Goal: Information Seeking & Learning: Learn about a topic

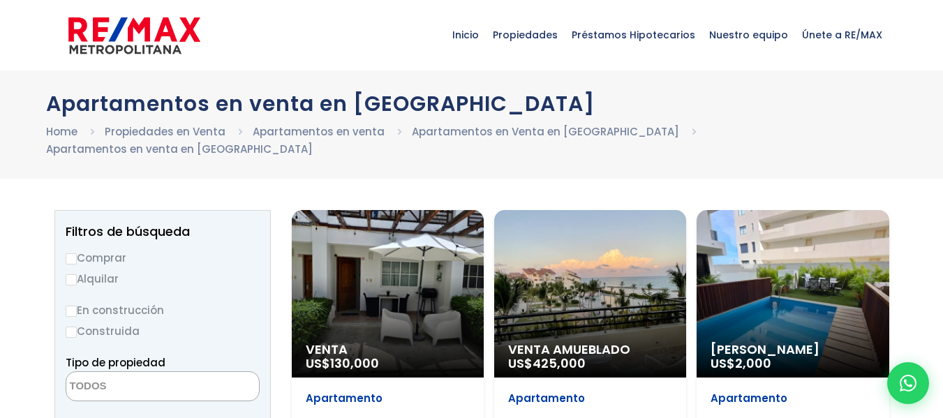
select select
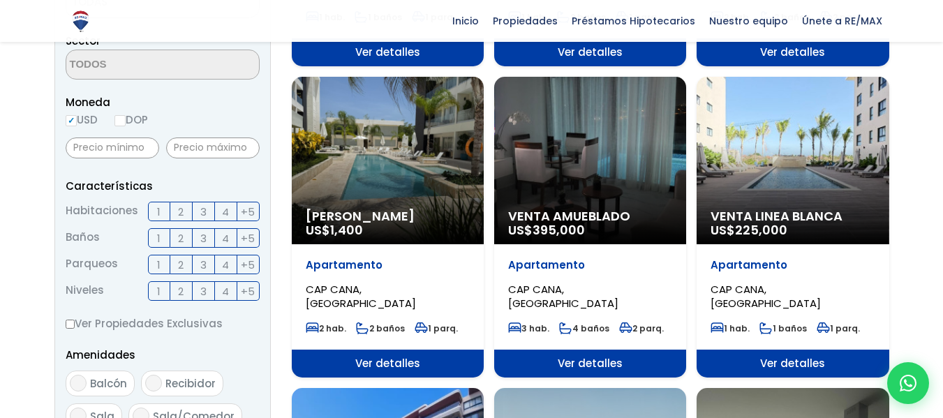
scroll to position [447, 0]
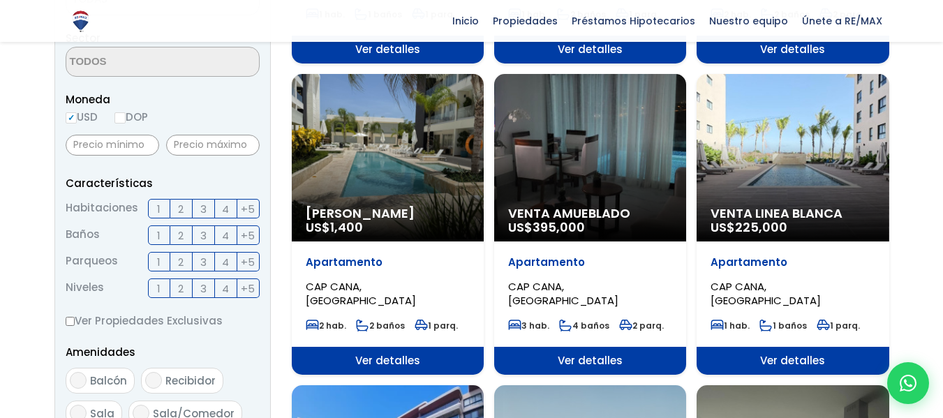
click at [550, 207] on span "Venta Amueblado" at bounding box center [590, 214] width 164 height 14
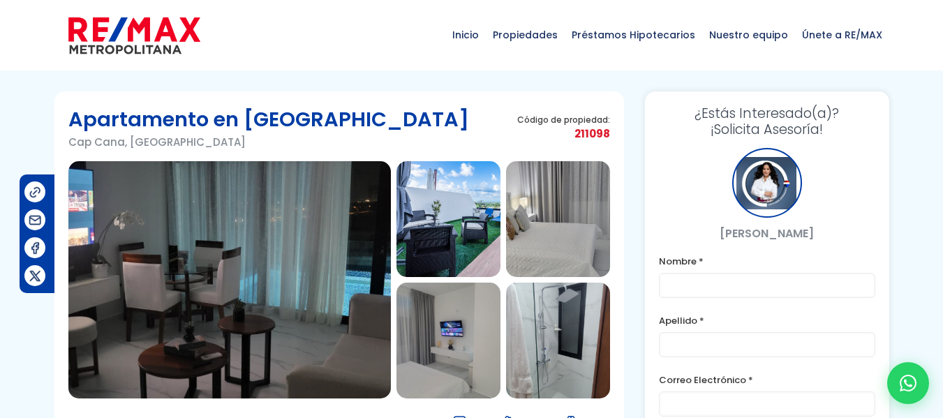
click at [303, 232] on img at bounding box center [229, 279] width 323 height 237
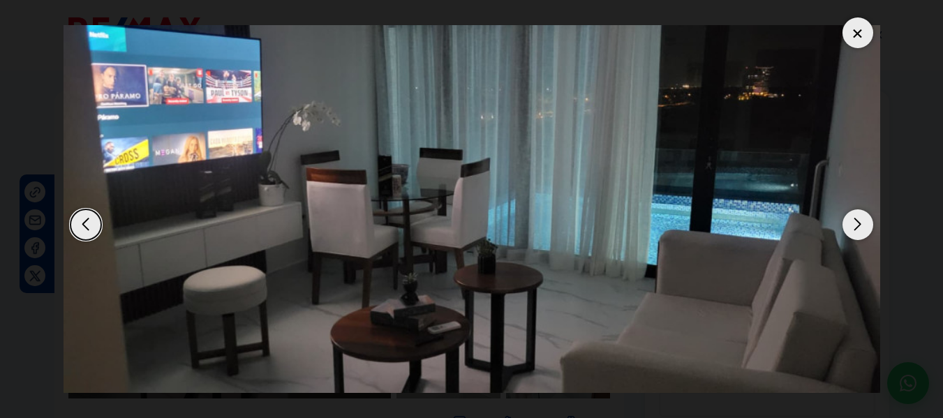
click at [860, 227] on div "Next slide" at bounding box center [858, 224] width 31 height 31
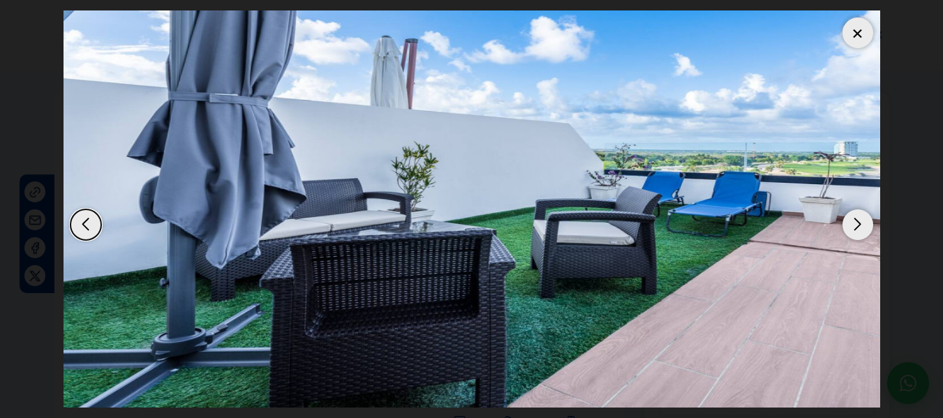
click at [860, 227] on div "Next slide" at bounding box center [858, 224] width 31 height 31
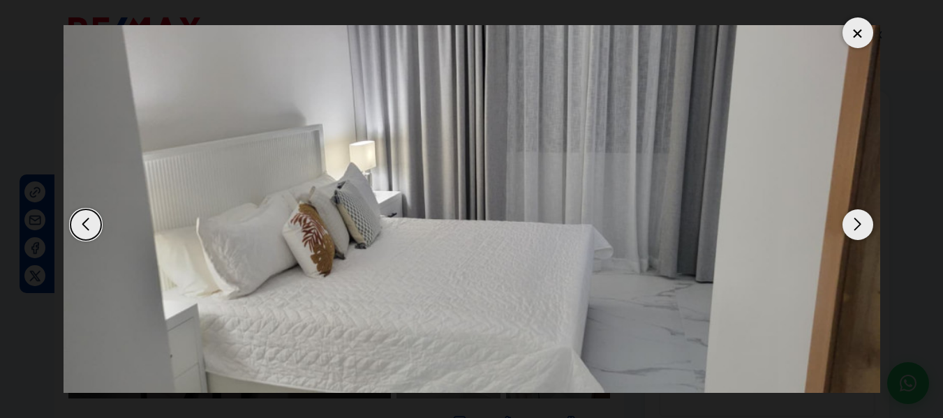
click at [860, 227] on div "Next slide" at bounding box center [858, 224] width 31 height 31
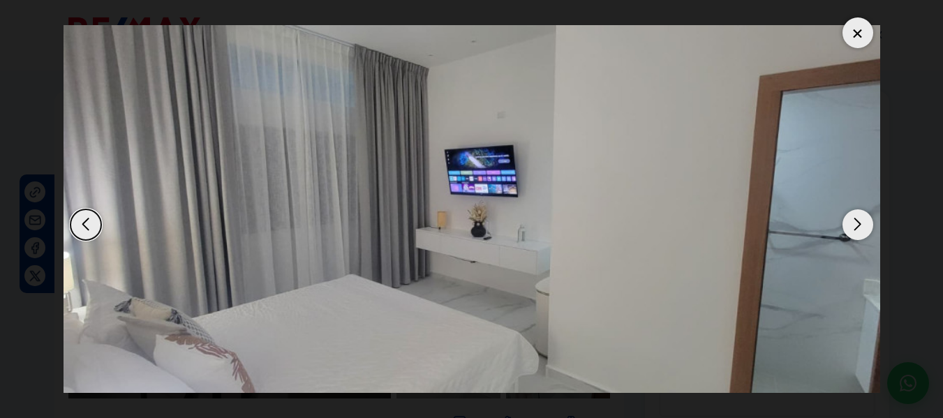
click at [860, 227] on div "Next slide" at bounding box center [858, 224] width 31 height 31
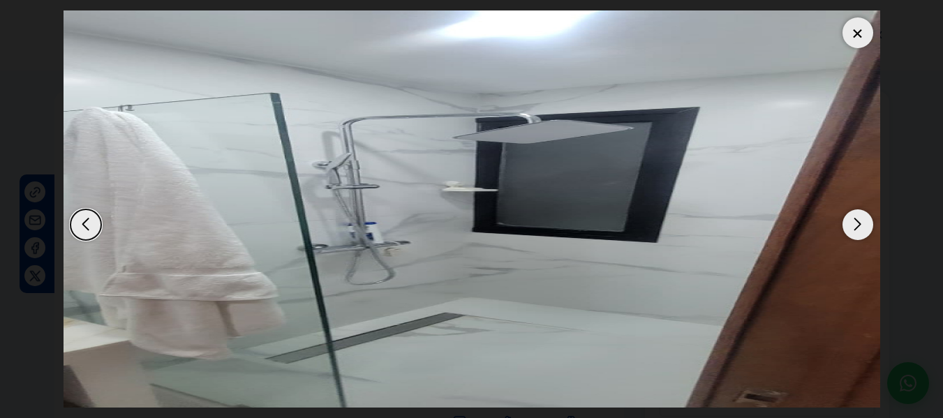
click at [860, 227] on div "Next slide" at bounding box center [858, 224] width 31 height 31
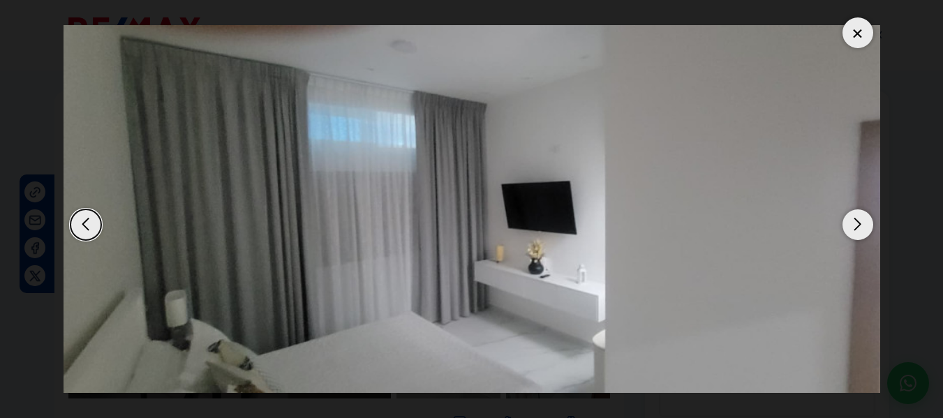
click at [860, 227] on div "Next slide" at bounding box center [858, 224] width 31 height 31
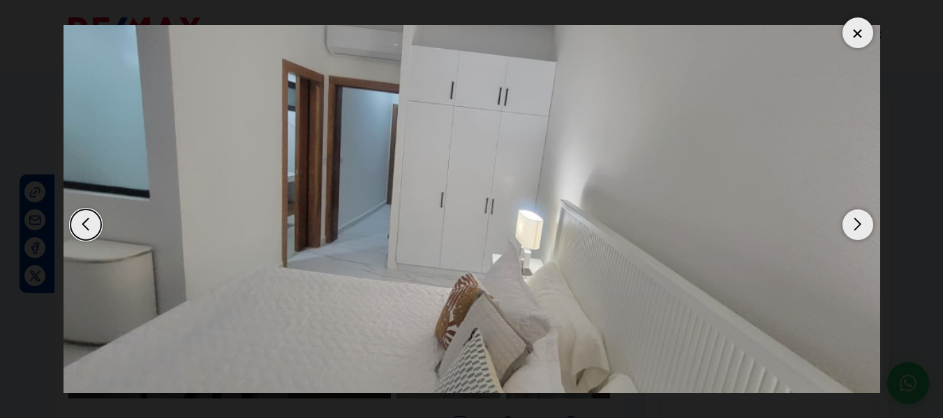
click at [860, 227] on div "Next slide" at bounding box center [858, 224] width 31 height 31
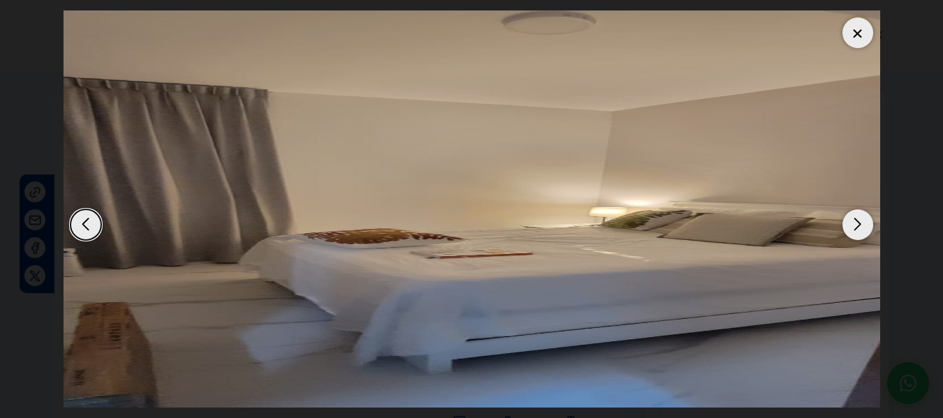
click at [860, 227] on div "Next slide" at bounding box center [858, 224] width 31 height 31
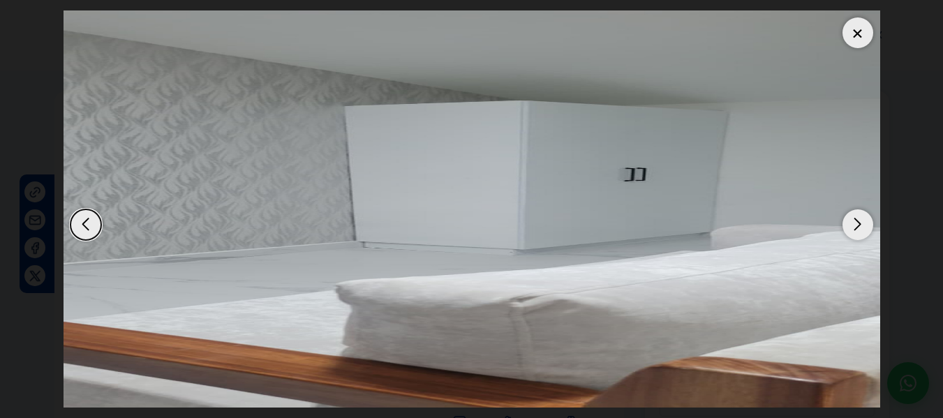
click at [860, 227] on div "Next slide" at bounding box center [858, 224] width 31 height 31
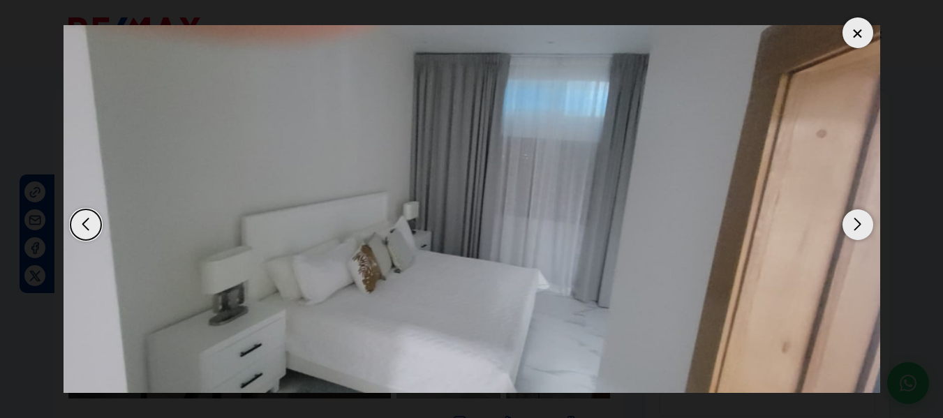
click at [860, 227] on div "Next slide" at bounding box center [858, 224] width 31 height 31
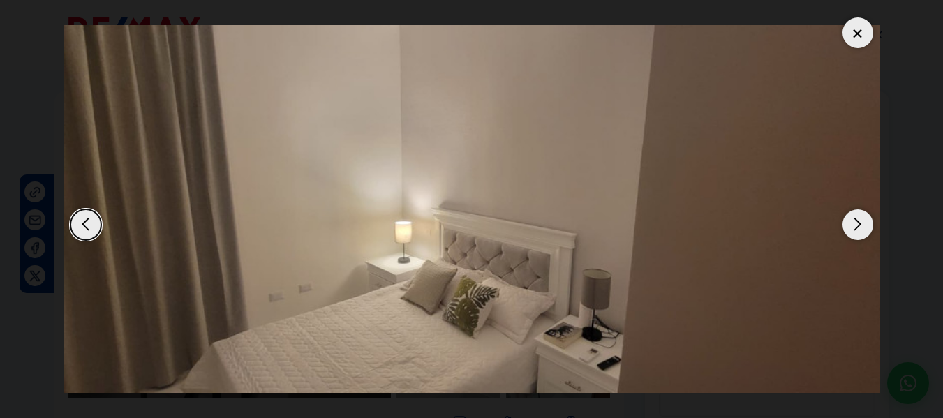
click at [860, 227] on div "Next slide" at bounding box center [858, 224] width 31 height 31
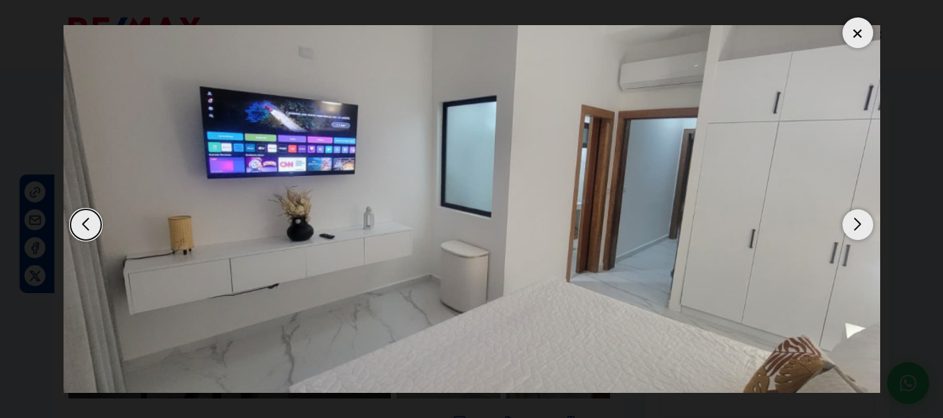
click at [860, 227] on div "Next slide" at bounding box center [858, 224] width 31 height 31
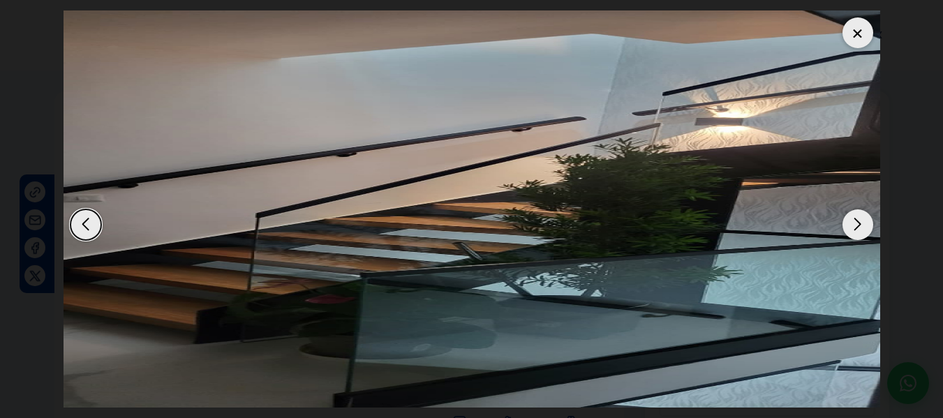
click at [860, 227] on div "Next slide" at bounding box center [858, 224] width 31 height 31
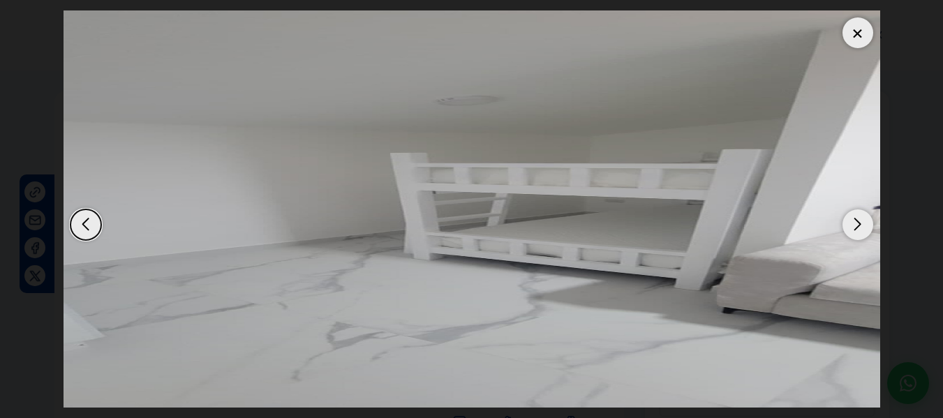
click at [859, 37] on div at bounding box center [858, 32] width 31 height 31
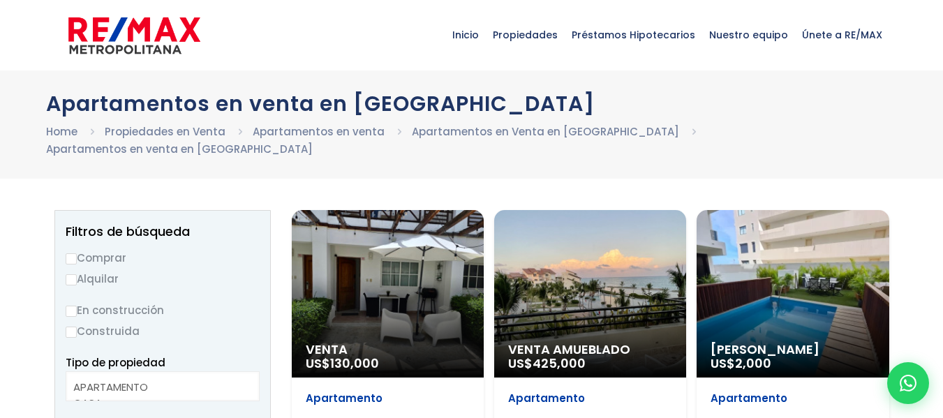
select select
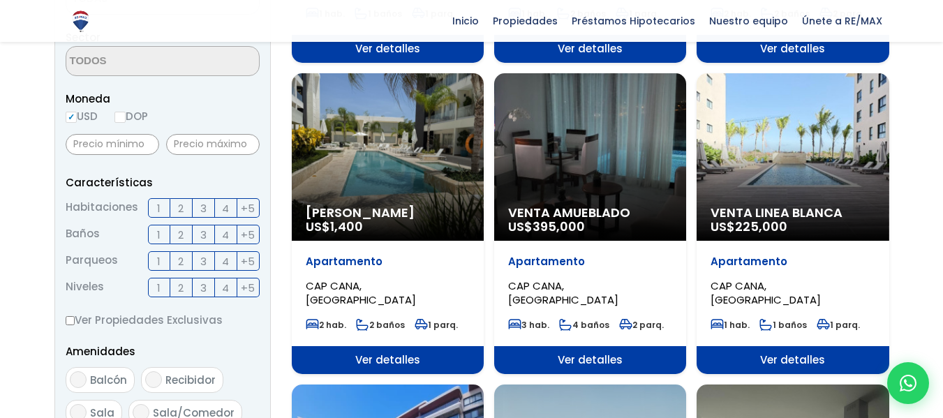
scroll to position [447, 0]
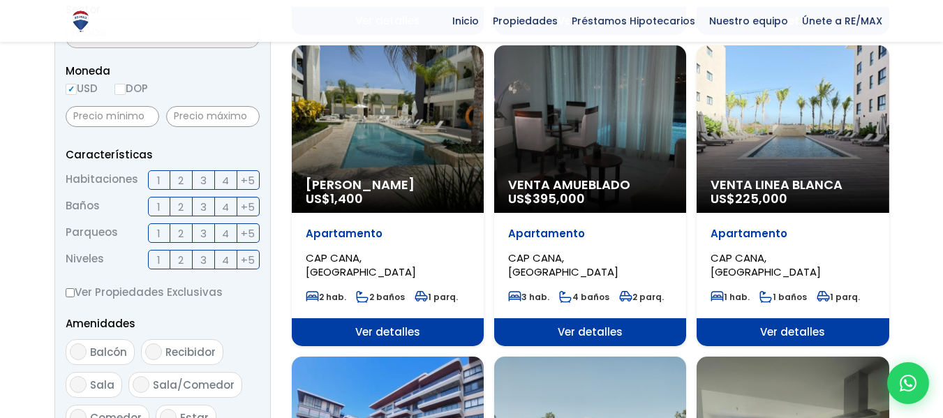
scroll to position [335, 0]
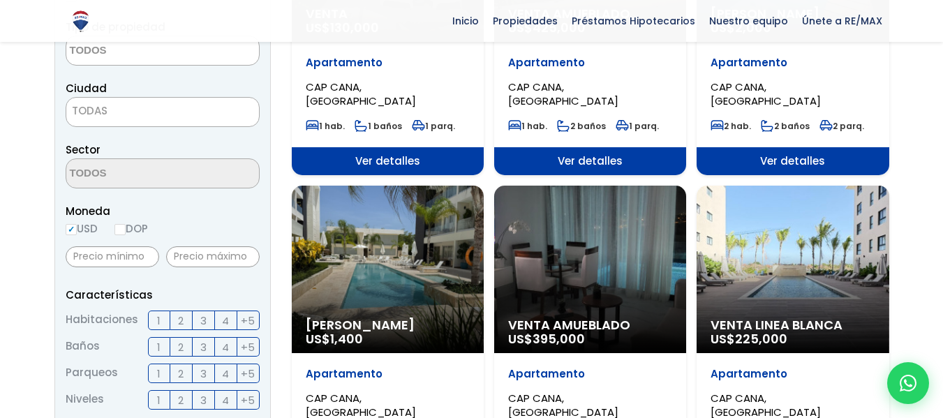
click at [200, 312] on span "3" at bounding box center [203, 320] width 6 height 17
click at [0, 0] on input "3" at bounding box center [0, 0] width 0 height 0
click at [180, 339] on span "2" at bounding box center [181, 347] width 6 height 17
click at [0, 0] on input "2" at bounding box center [0, 0] width 0 height 0
click at [159, 365] on span "1" at bounding box center [158, 373] width 3 height 17
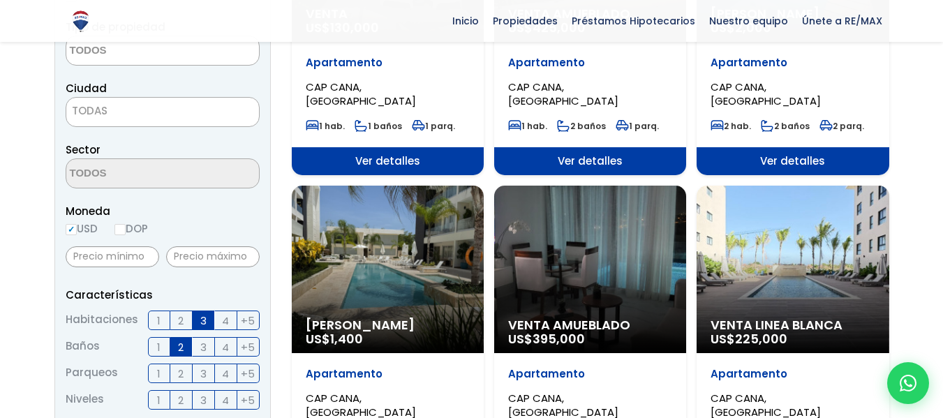
click at [0, 0] on input "1" at bounding box center [0, 0] width 0 height 0
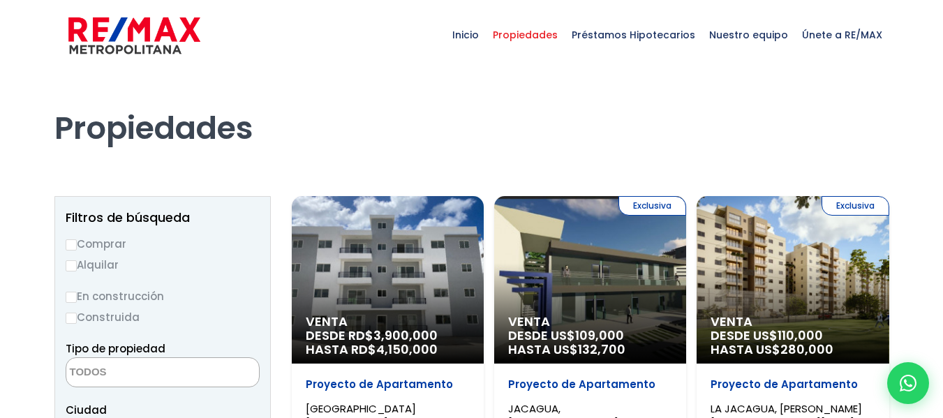
select select
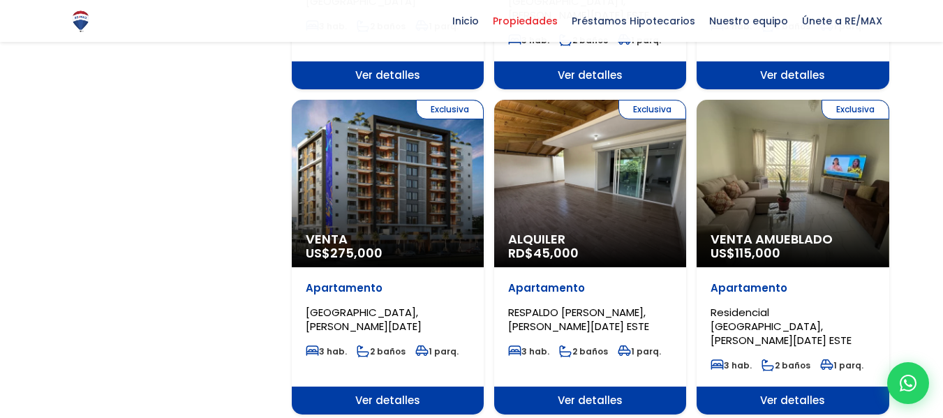
scroll to position [1508, 0]
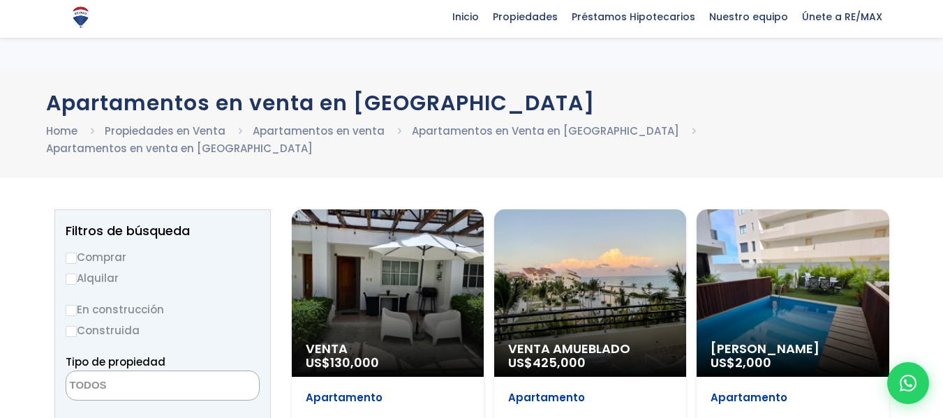
select select
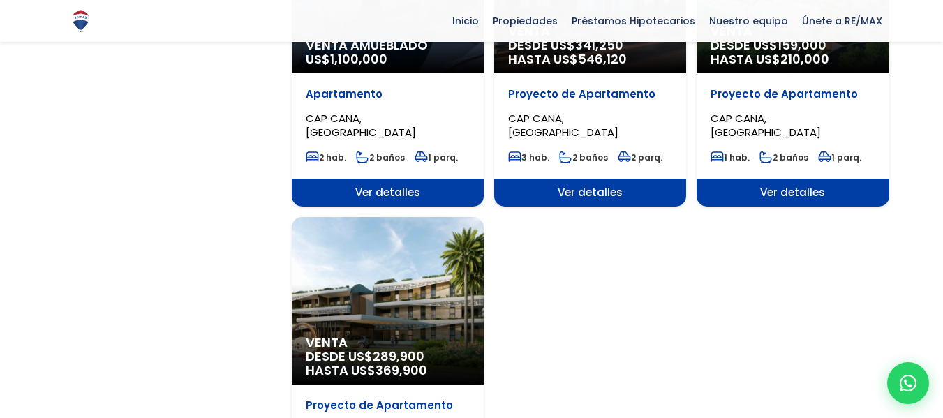
scroll to position [1567, 0]
